Goal: Task Accomplishment & Management: Complete application form

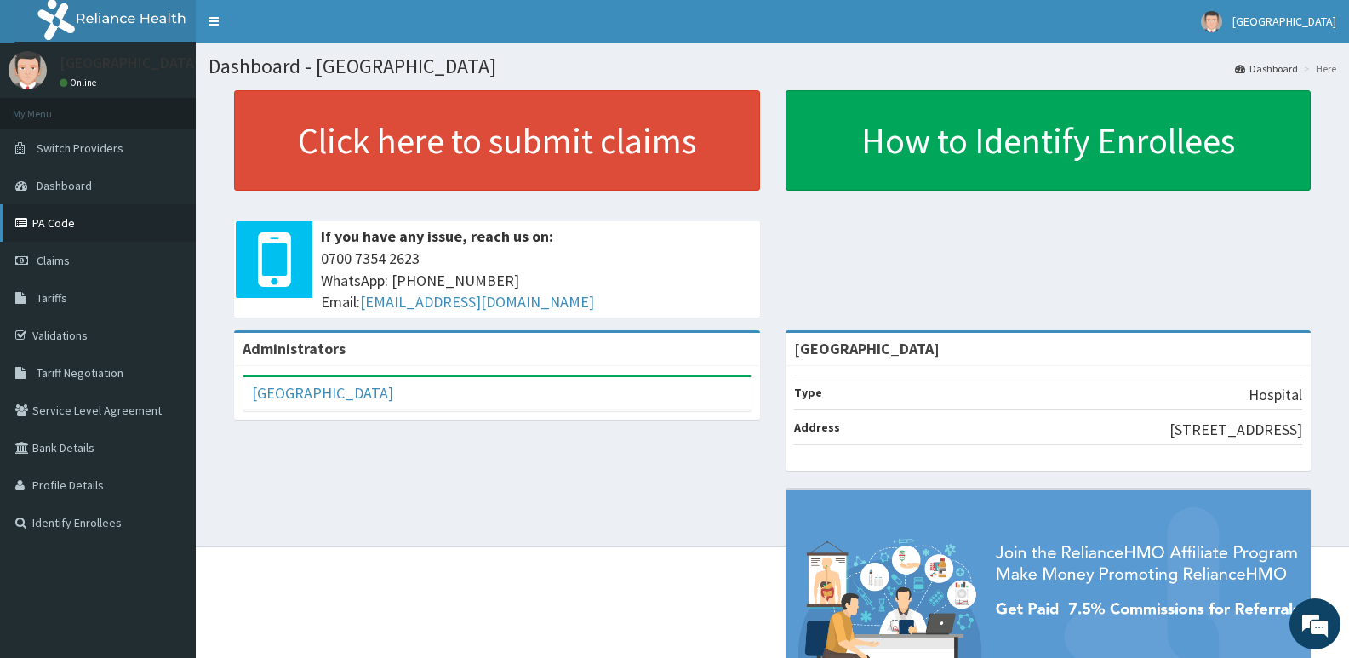
click at [40, 217] on link "PA Code" at bounding box center [98, 222] width 196 height 37
click at [77, 323] on link "Validations" at bounding box center [98, 335] width 196 height 37
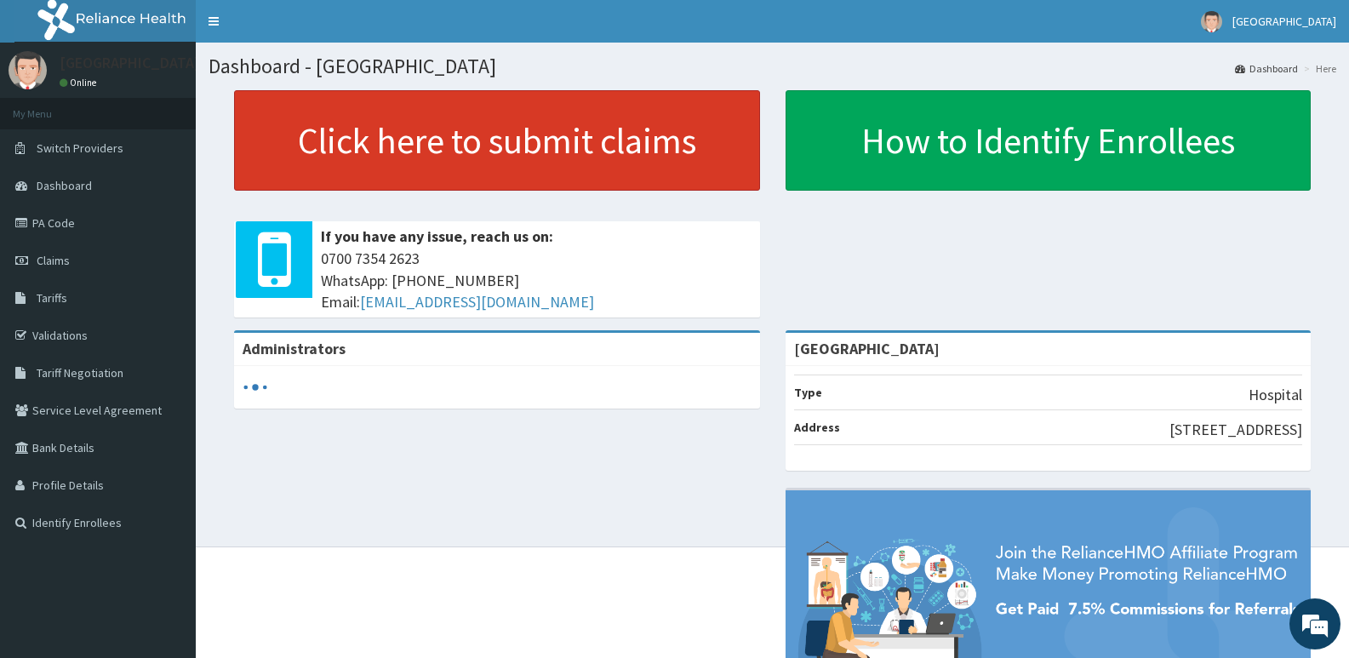
click at [443, 152] on link "Click here to submit claims" at bounding box center [497, 140] width 526 height 100
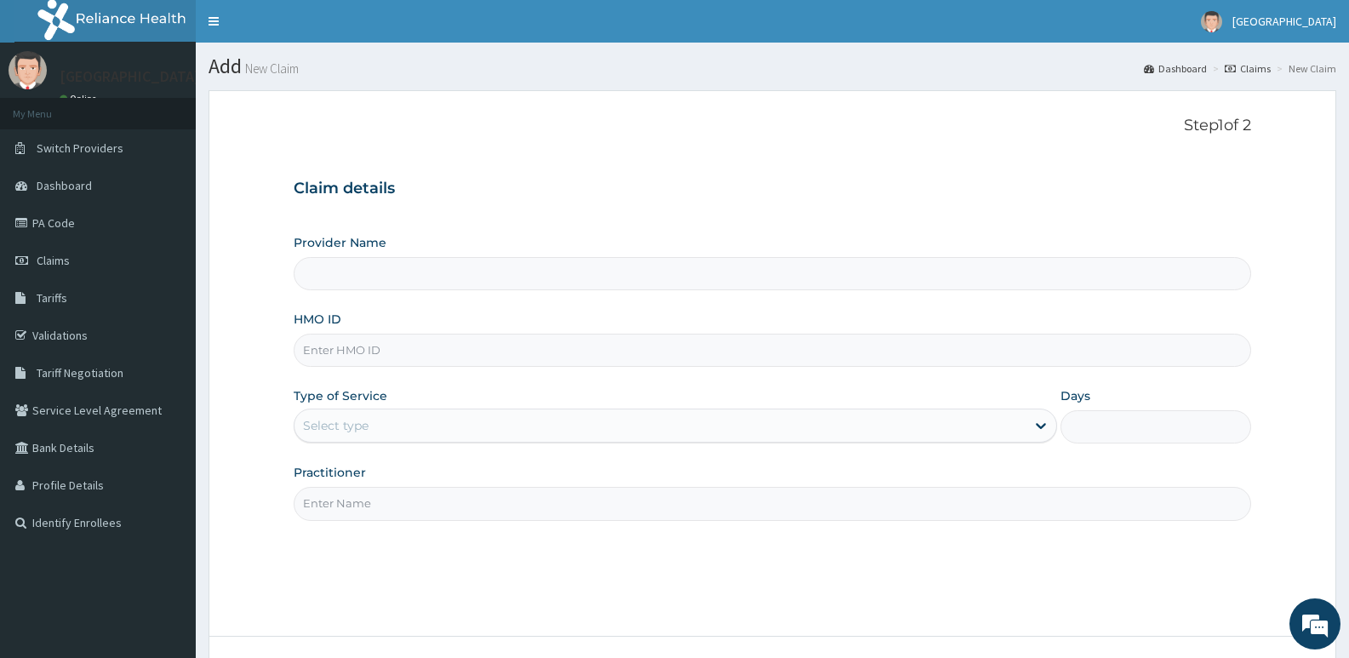
type input "[GEOGRAPHIC_DATA]"
click at [403, 361] on input "HMO ID" at bounding box center [773, 350] width 958 height 33
paste input "PPI/10232/B"
type input "PPI/10232/B"
click at [354, 420] on div "Select type" at bounding box center [336, 425] width 66 height 17
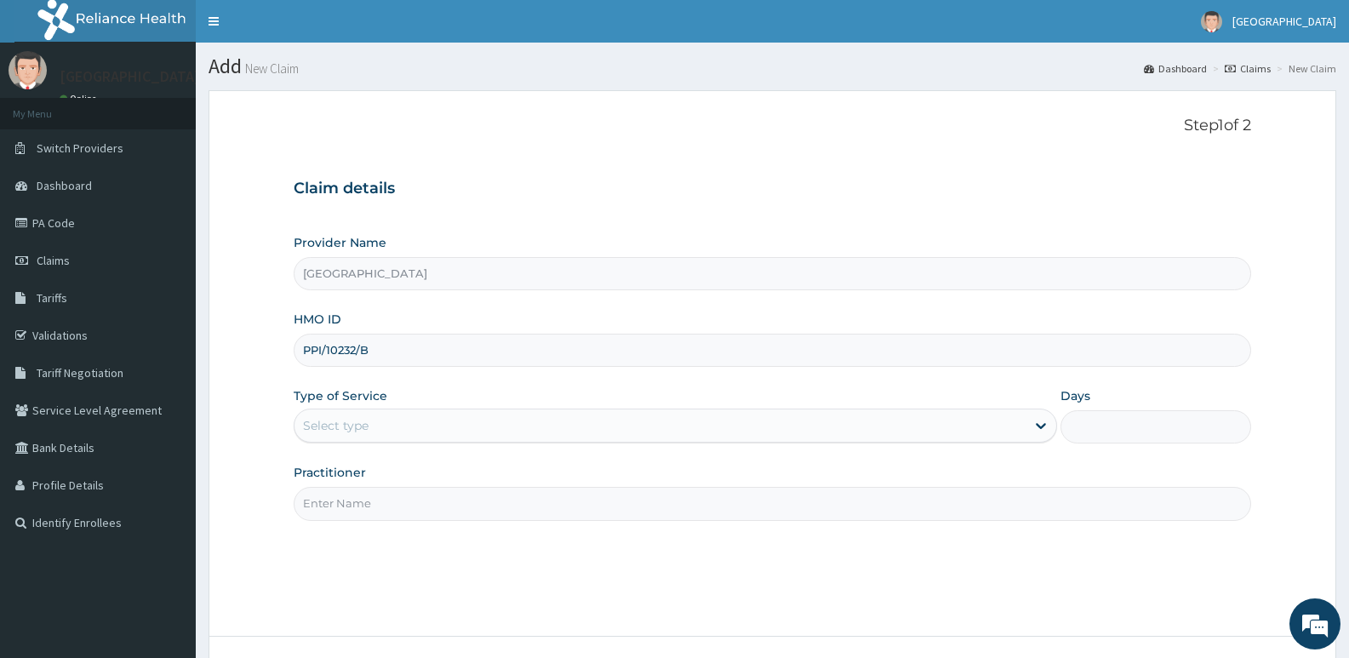
click at [365, 523] on div "Step 1 of 2 Claim details Provider Name Jadele Hospital HMO ID PPI/10232/B Type…" at bounding box center [773, 364] width 958 height 494
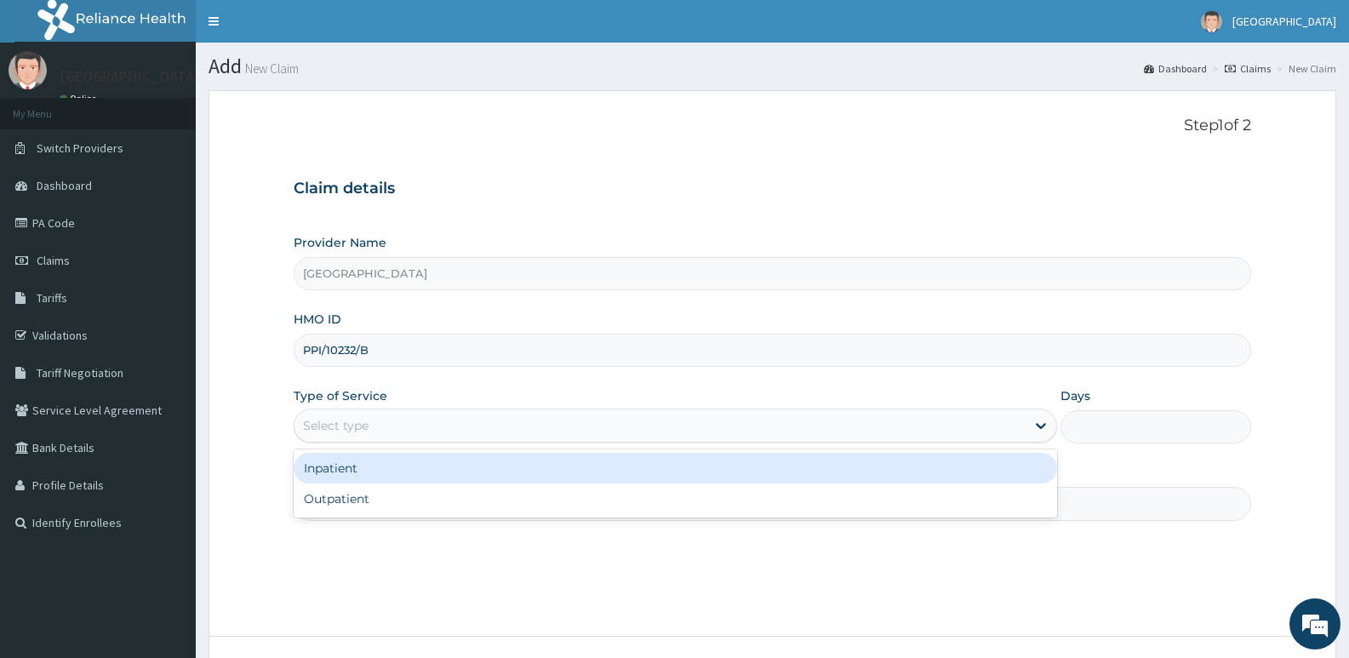
click at [363, 426] on div "Select type" at bounding box center [336, 425] width 66 height 17
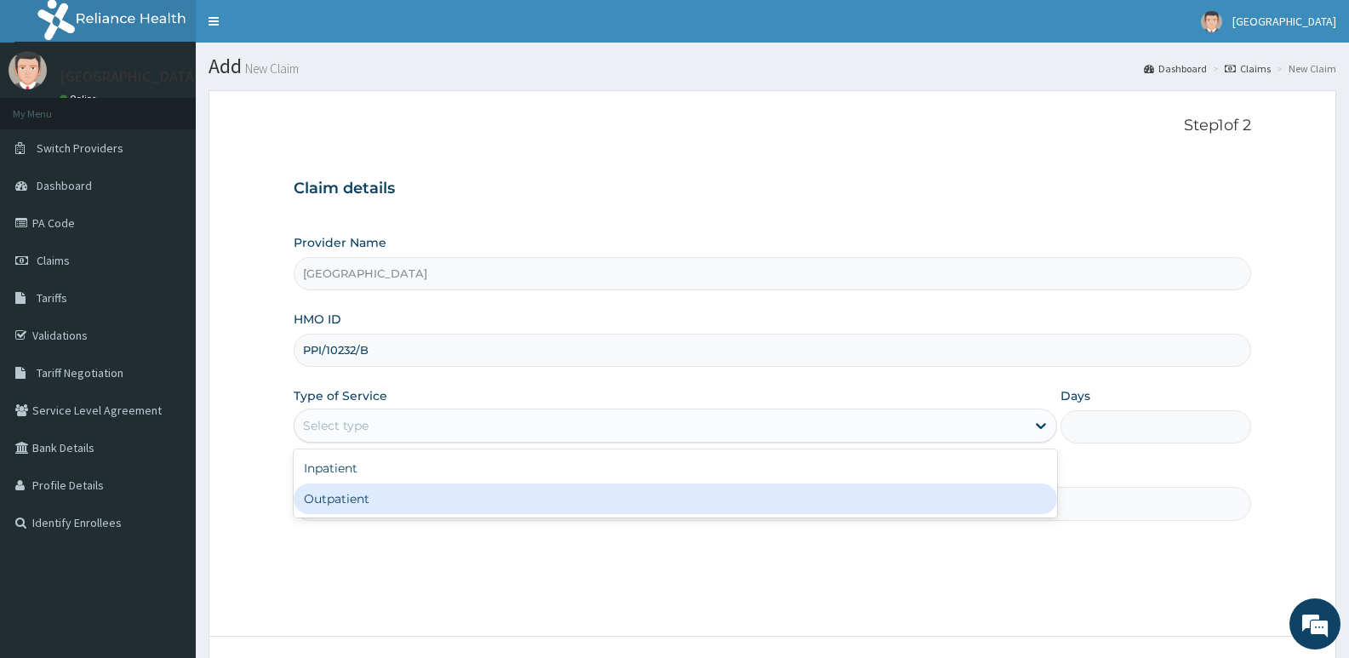
click at [367, 509] on div "Outpatient" at bounding box center [675, 498] width 763 height 31
type input "1"
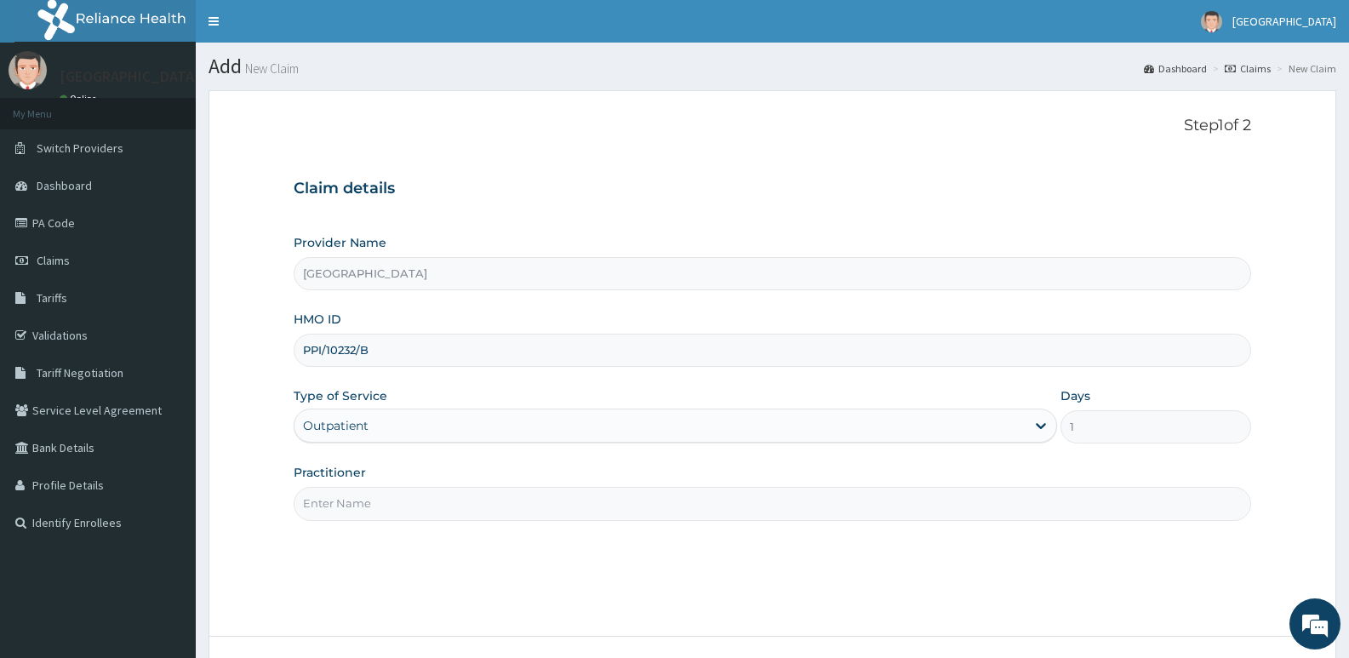
click at [406, 506] on input "Practitioner" at bounding box center [773, 503] width 958 height 33
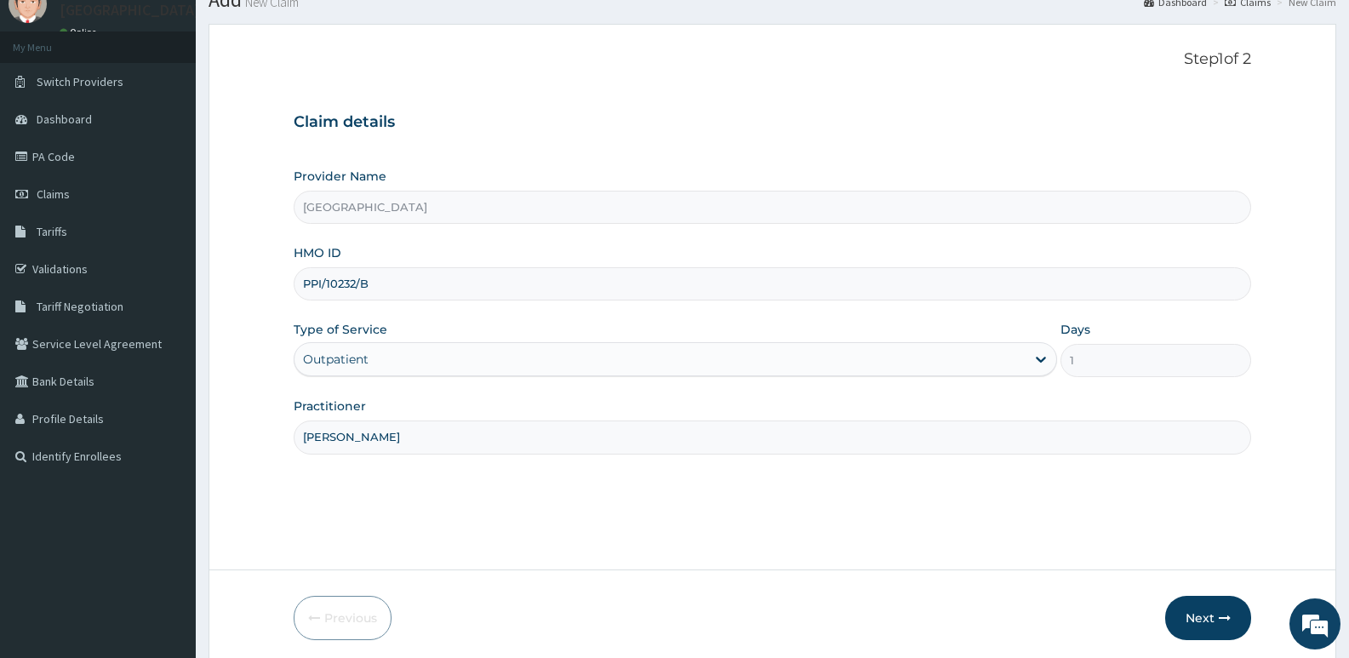
scroll to position [131, 0]
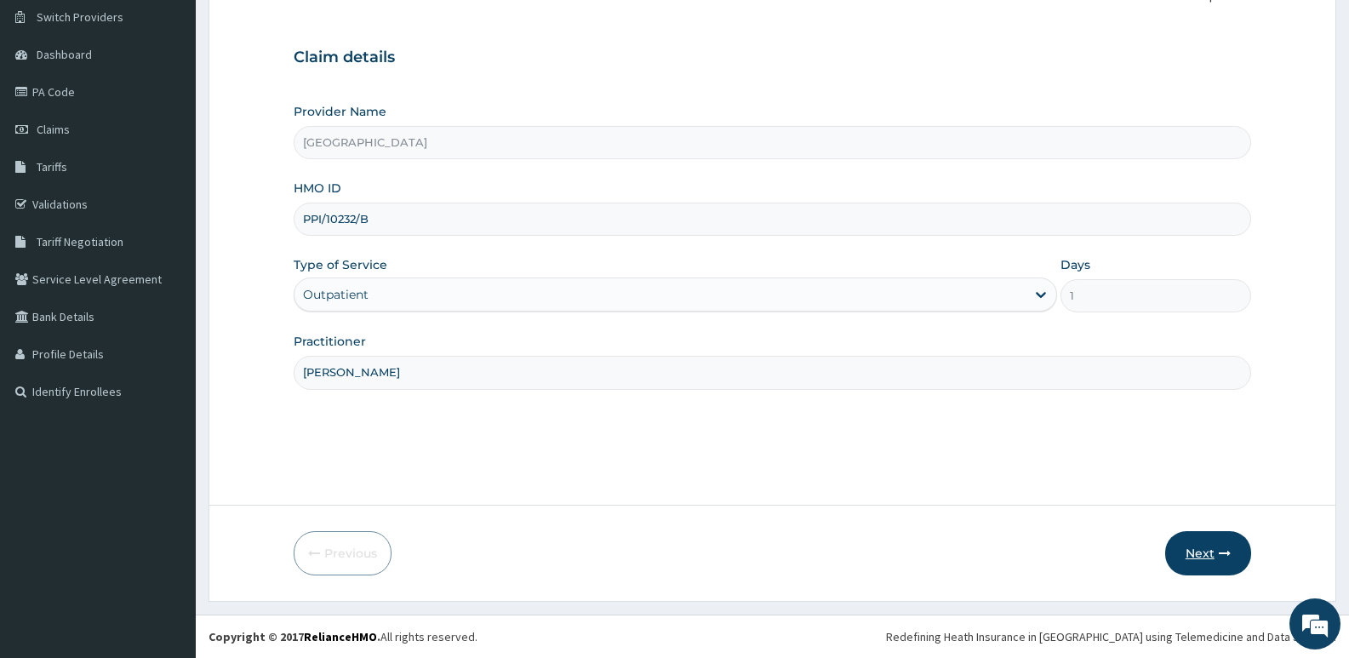
type input "DR AJA"
click at [1195, 551] on button "Next" at bounding box center [1208, 553] width 86 height 44
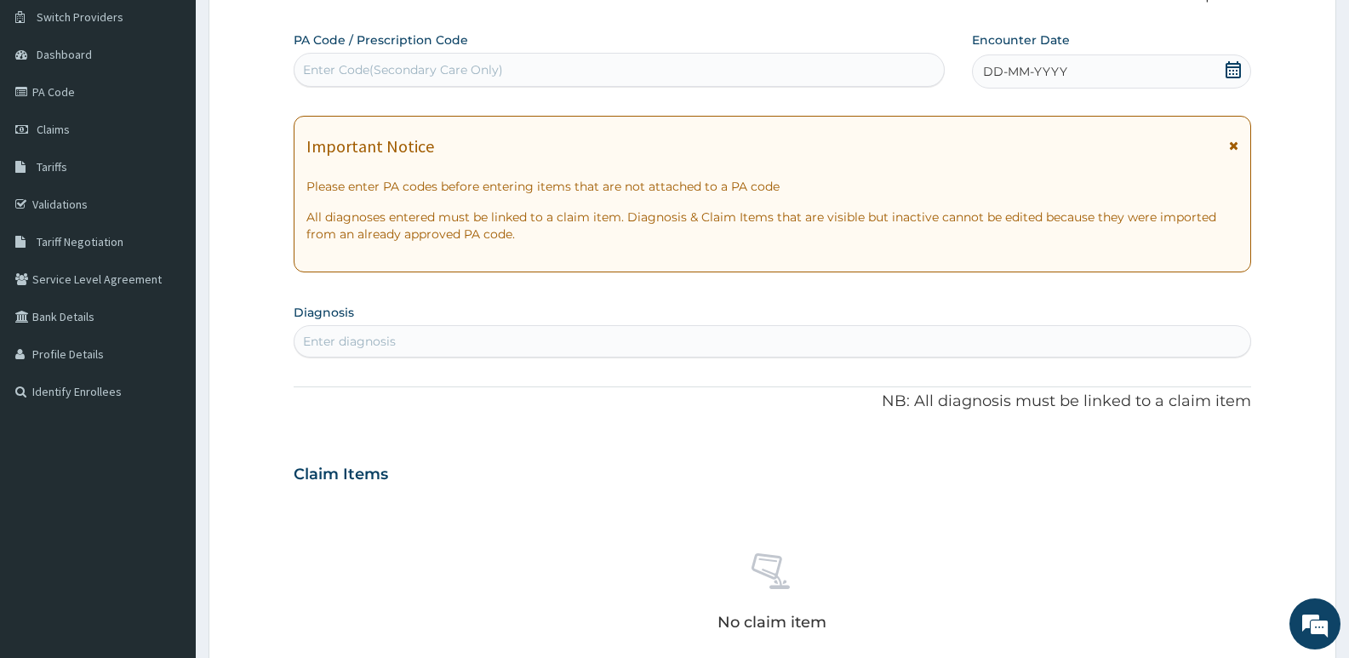
click at [455, 77] on div "Enter Code(Secondary Care Only)" at bounding box center [619, 69] width 649 height 27
paste input "PA/4BC1E1"
type input "PA/4BC1E1"
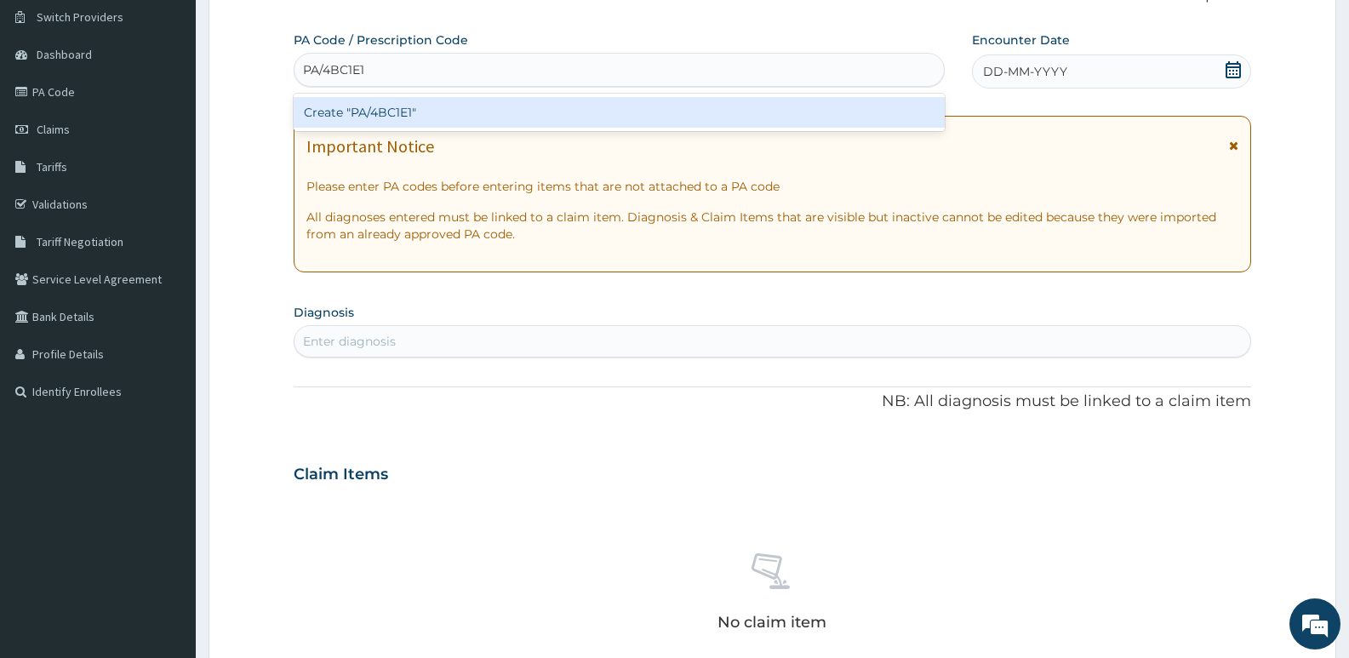
click at [409, 95] on div "Create "PA/4BC1E1"" at bounding box center [619, 112] width 651 height 37
click at [415, 119] on div "Create "PA/4BC1E1"" at bounding box center [619, 112] width 651 height 31
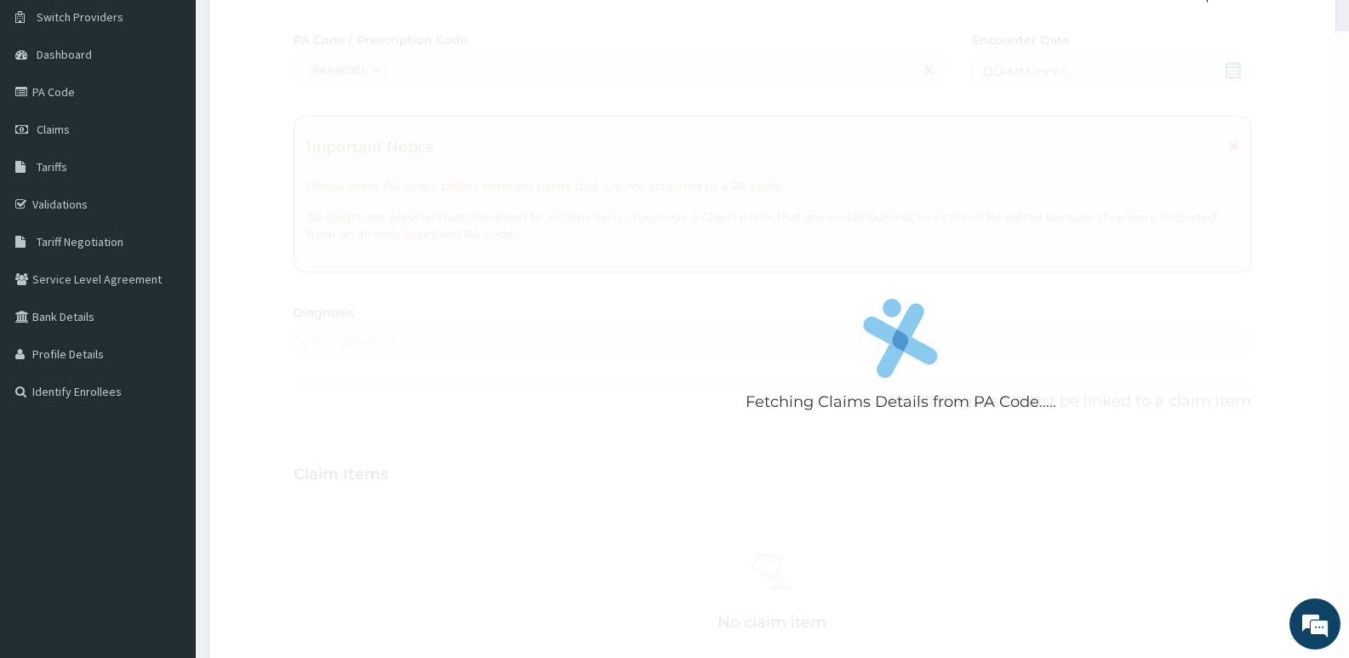
scroll to position [559, 0]
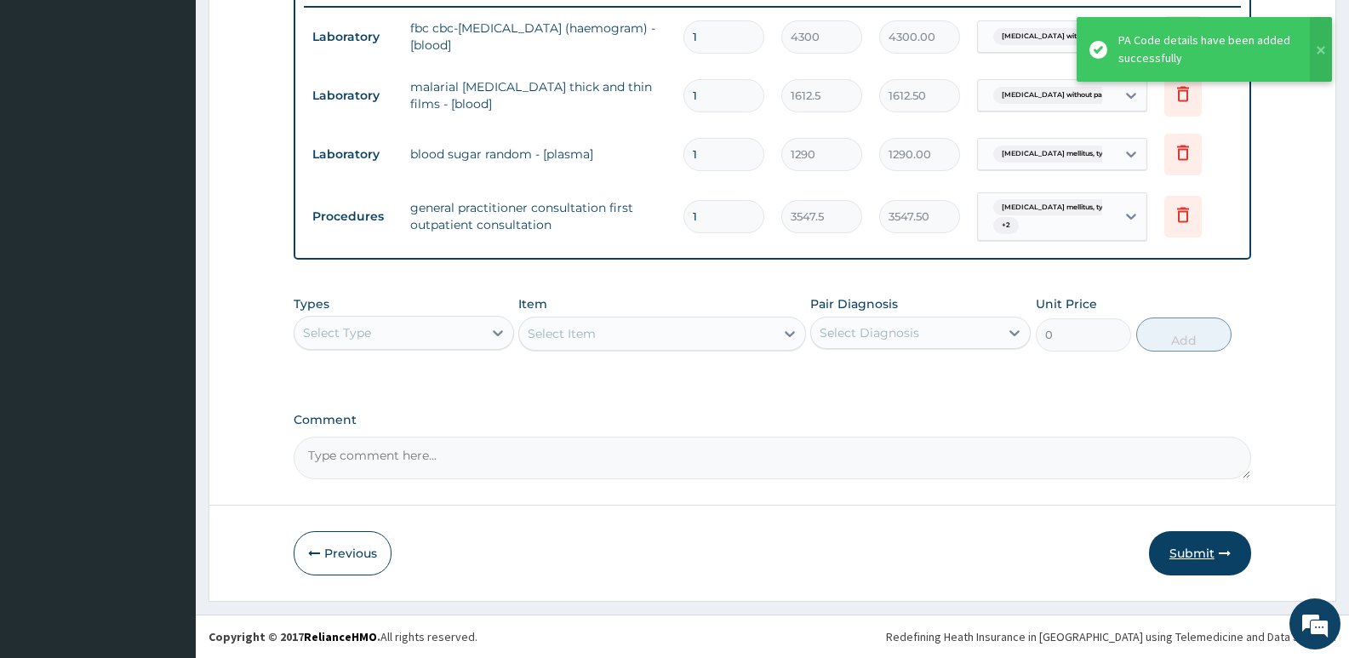
click at [1196, 549] on button "Submit" at bounding box center [1200, 553] width 102 height 44
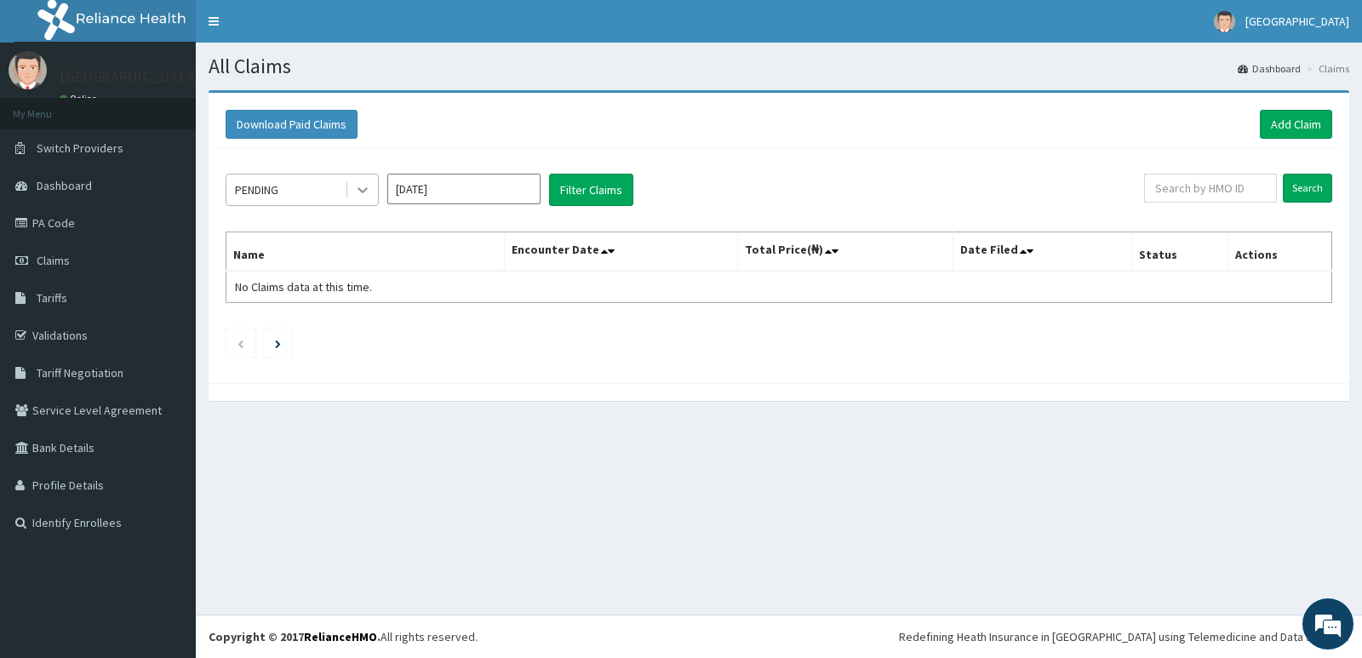
click at [365, 188] on icon at bounding box center [362, 189] width 17 height 17
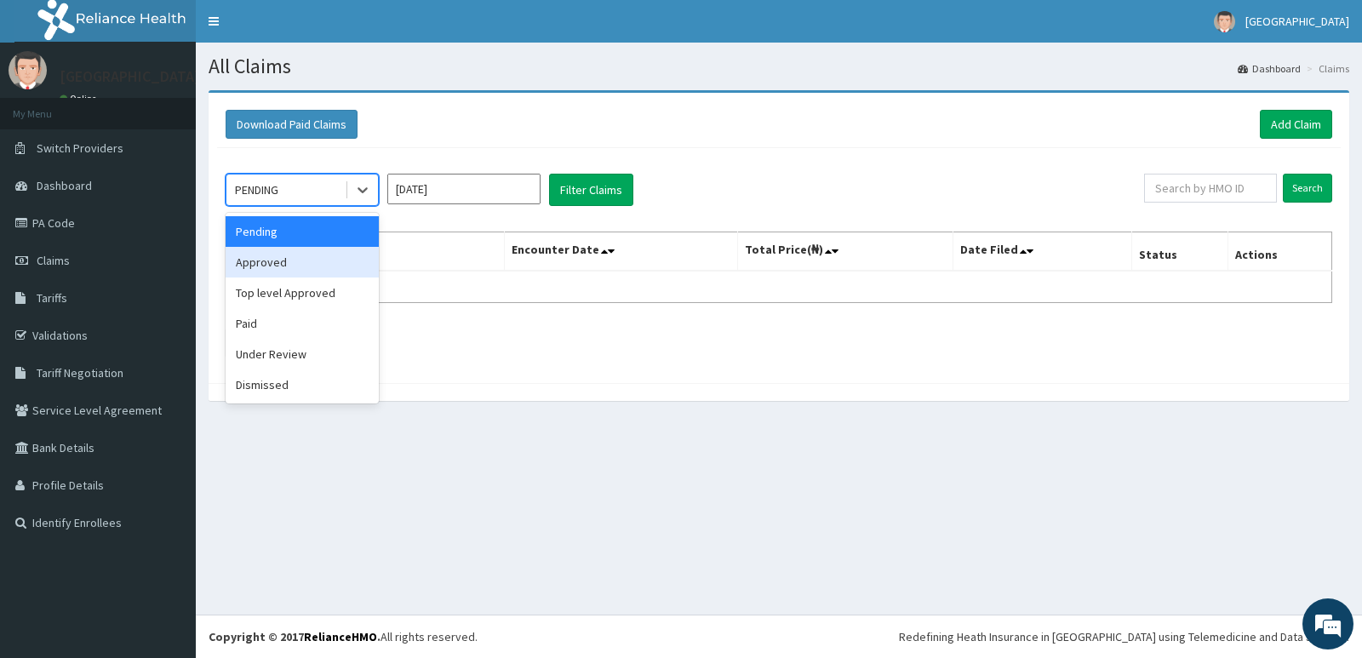
click at [295, 264] on div "Approved" at bounding box center [302, 262] width 153 height 31
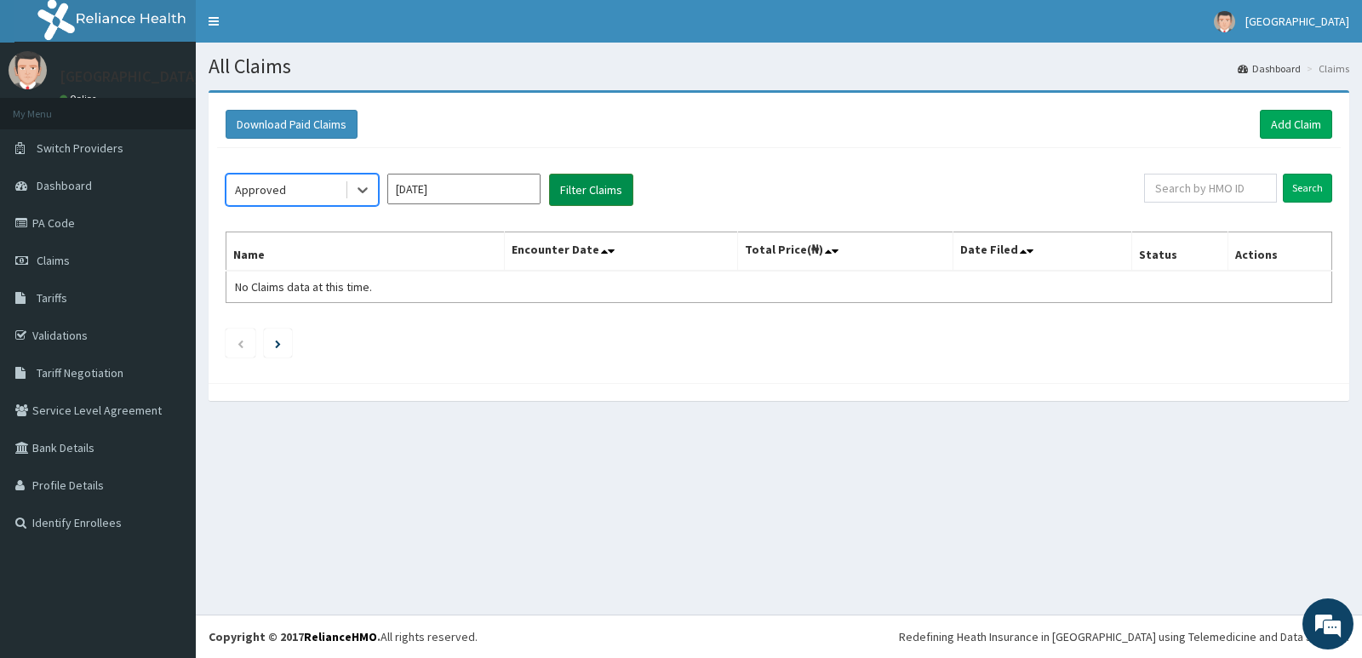
click at [579, 193] on button "Filter Claims" at bounding box center [591, 190] width 84 height 32
